Goal: Task Accomplishment & Management: Use online tool/utility

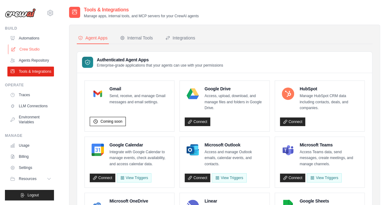
click at [26, 47] on link "Crew Studio" at bounding box center [31, 49] width 47 height 10
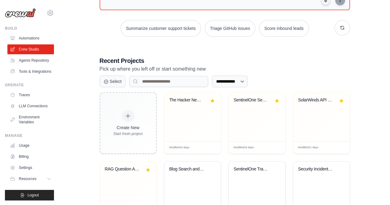
scroll to position [79, 0]
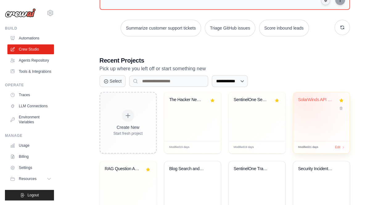
click at [309, 100] on div "SolarWinds API Network Monitoring A..." at bounding box center [316, 100] width 37 height 6
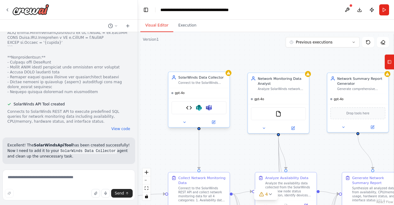
scroll to position [6037, 0]
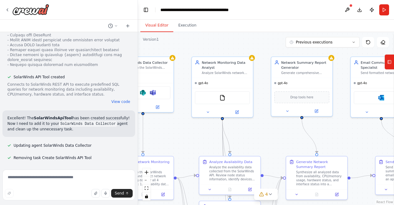
drag, startPoint x: 234, startPoint y: 145, endPoint x: 177, endPoint y: 129, distance: 58.3
click at [177, 129] on div ".deletable-edge-delete-btn { width: 20px; height: 20px; border: 0px solid #ffff…" at bounding box center [266, 118] width 256 height 173
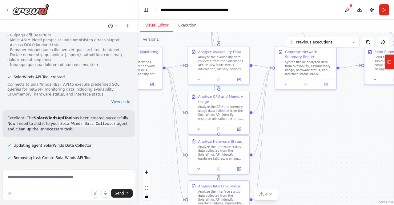
drag, startPoint x: 251, startPoint y: 144, endPoint x: 240, endPoint y: 35, distance: 109.3
click at [240, 35] on div ".deletable-edge-delete-btn { width: 20px; height: 20px; border: 0px solid #ffff…" at bounding box center [266, 118] width 256 height 173
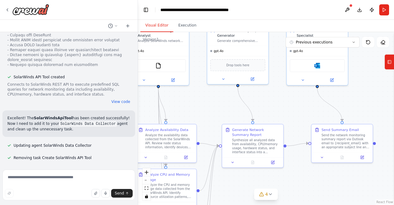
drag, startPoint x: 298, startPoint y: 115, endPoint x: 276, endPoint y: 161, distance: 50.6
click at [258, 169] on div ".deletable-edge-delete-btn { width: 20px; height: 20px; border: 0px solid #ffff…" at bounding box center [266, 118] width 256 height 173
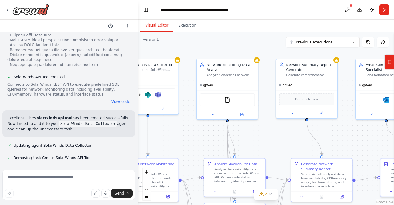
drag, startPoint x: 312, startPoint y: 82, endPoint x: 364, endPoint y: 140, distance: 78.1
click at [364, 140] on div ".deletable-edge-delete-btn { width: 20px; height: 20px; border: 0px solid #ffff…" at bounding box center [266, 118] width 256 height 173
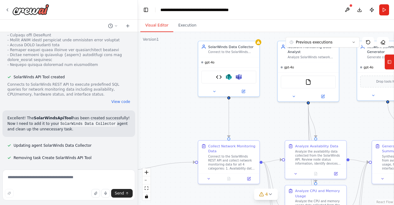
drag, startPoint x: 194, startPoint y: 134, endPoint x: 277, endPoint y: 116, distance: 84.5
click at [277, 116] on div ".deletable-edge-delete-btn { width: 20px; height: 20px; border: 0px solid #ffff…" at bounding box center [266, 118] width 256 height 173
